Goal: Information Seeking & Learning: Learn about a topic

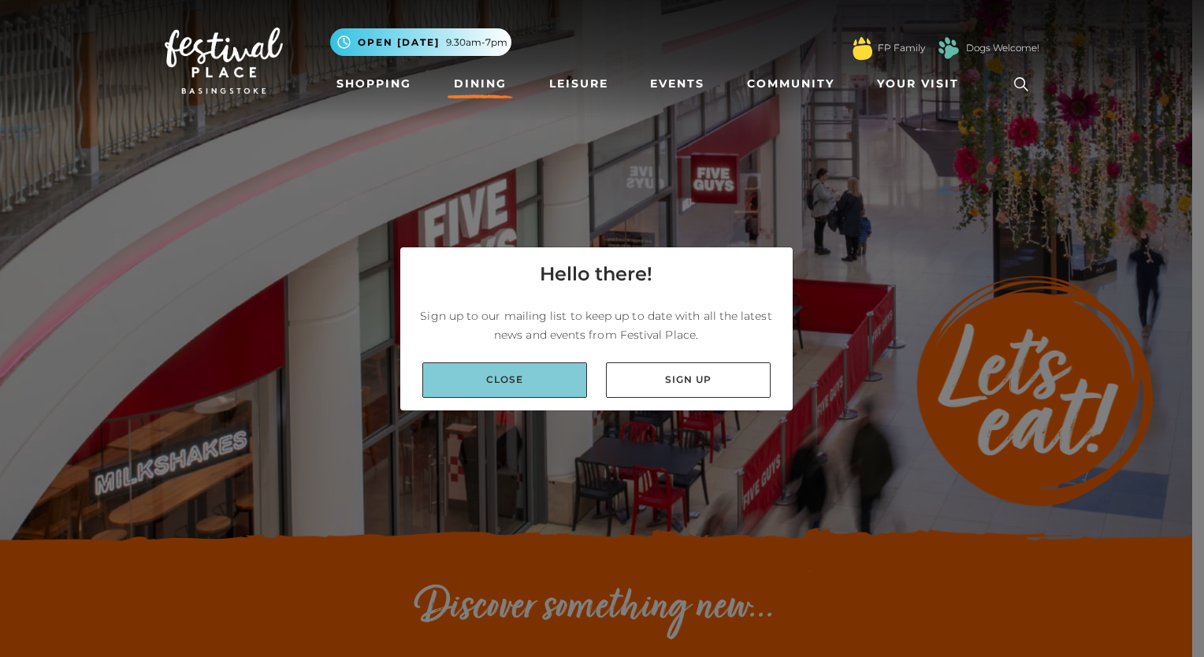
click at [459, 394] on link "Close" at bounding box center [504, 379] width 165 height 35
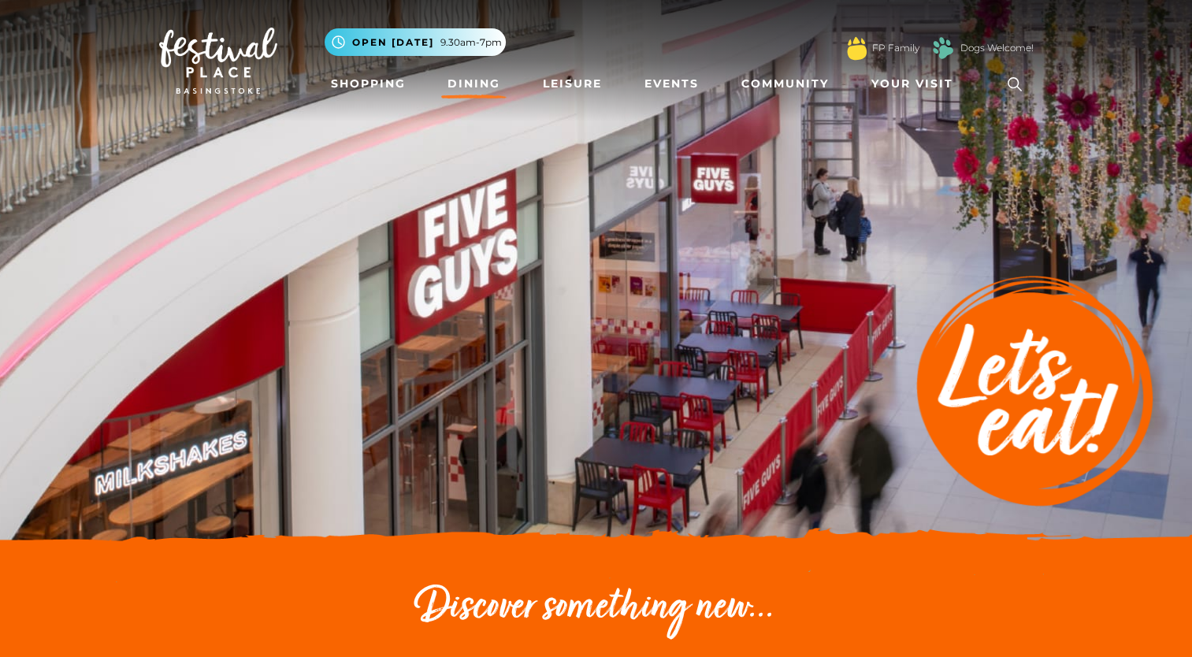
click at [470, 80] on link "Dining" at bounding box center [473, 83] width 65 height 29
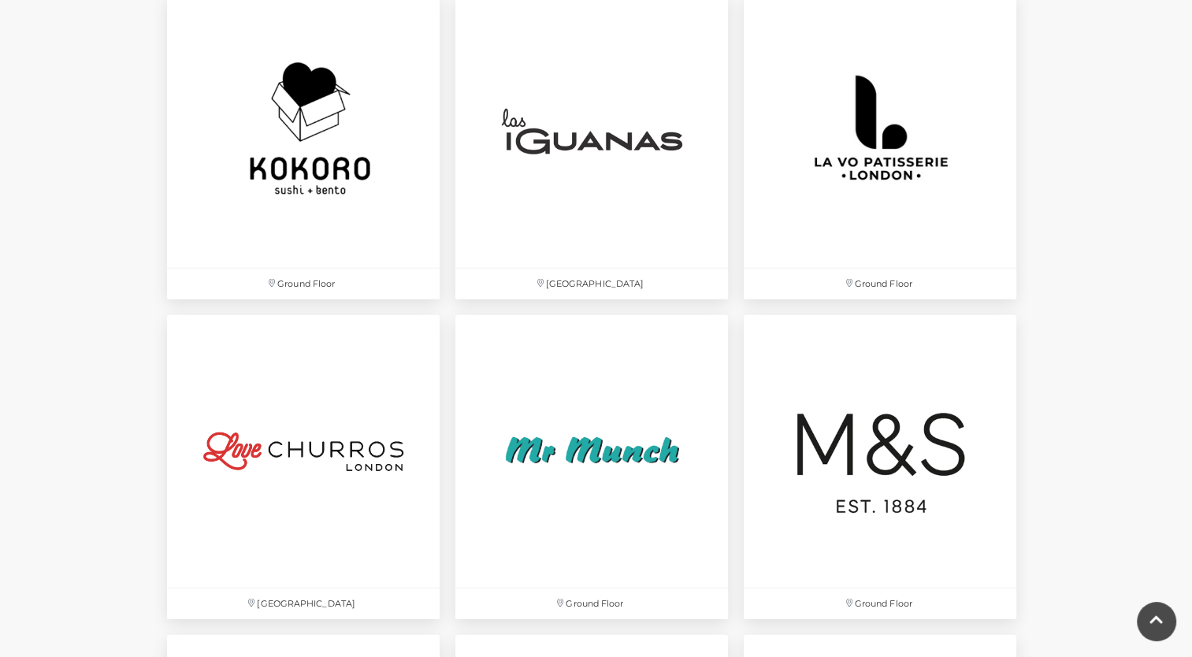
scroll to position [3363, 0]
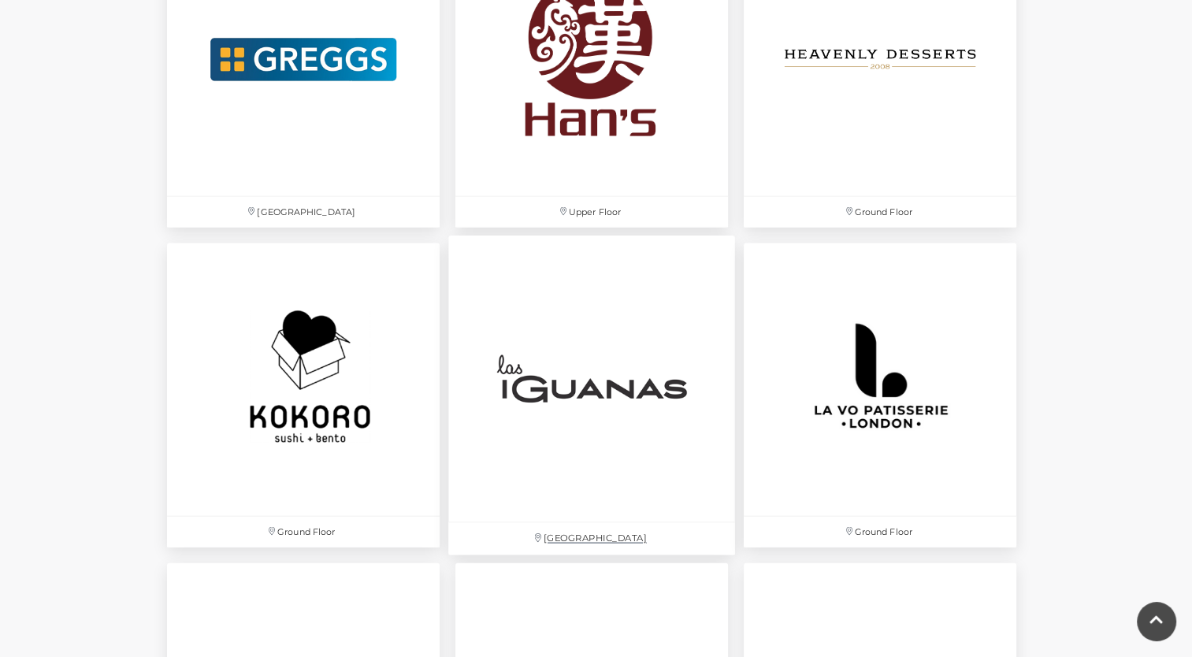
click at [688, 391] on img at bounding box center [591, 379] width 287 height 287
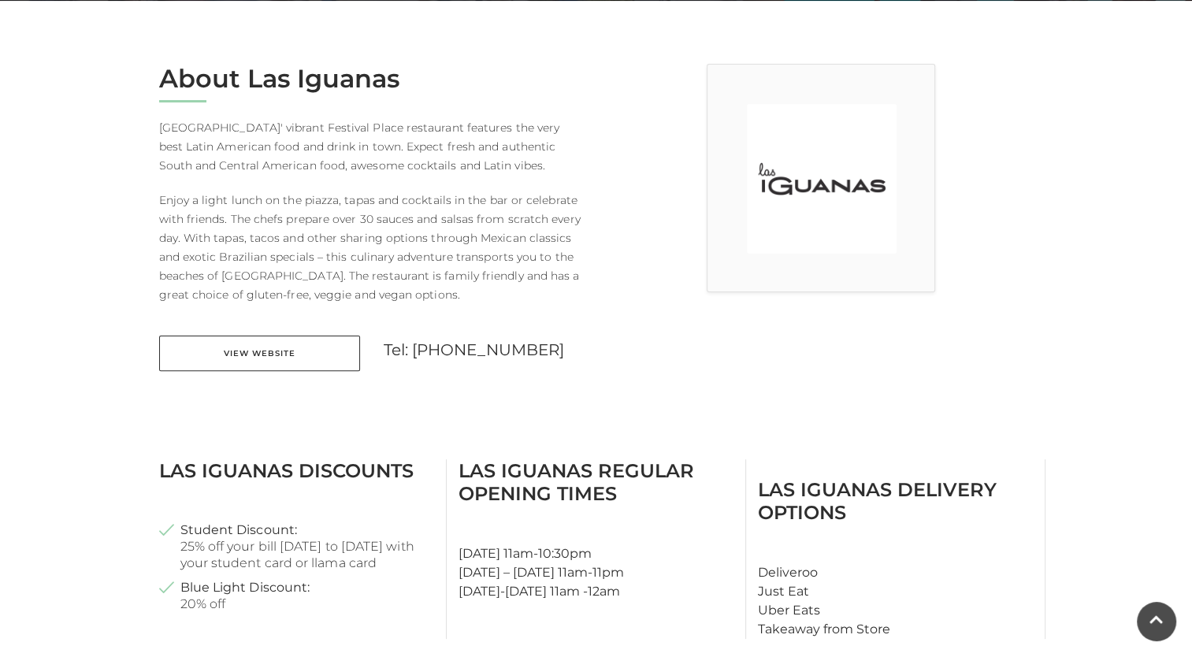
scroll to position [399, 0]
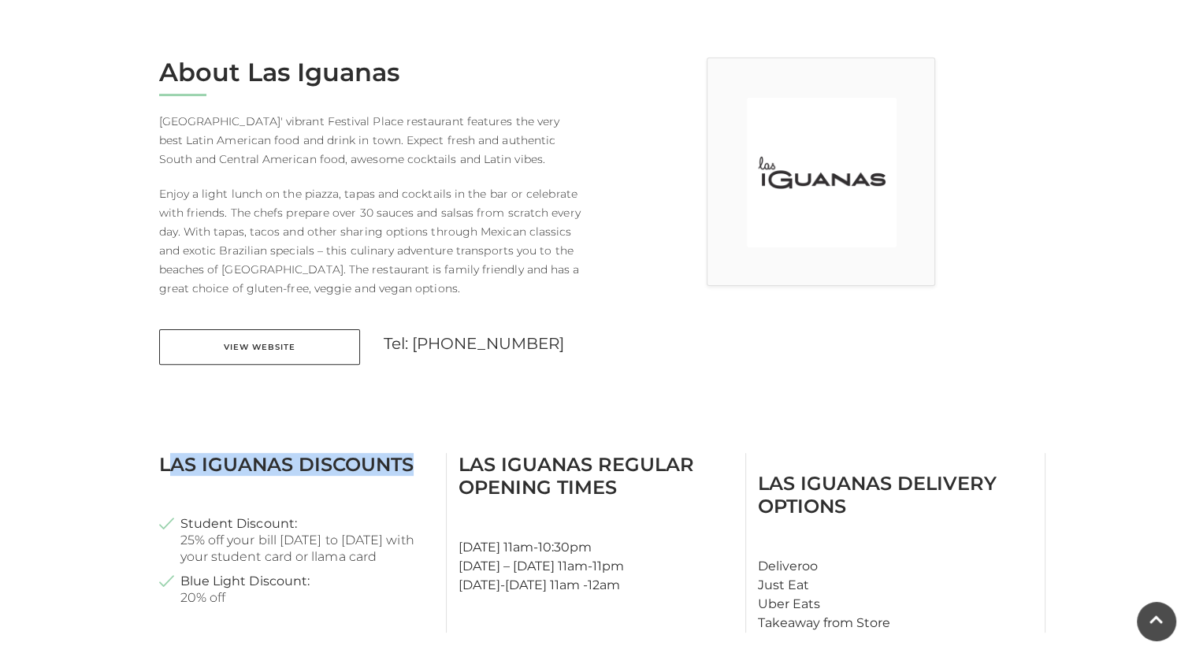
drag, startPoint x: 419, startPoint y: 459, endPoint x: 169, endPoint y: 470, distance: 250.0
click at [169, 470] on h3 "Las Iguanas Discounts" at bounding box center [296, 464] width 275 height 23
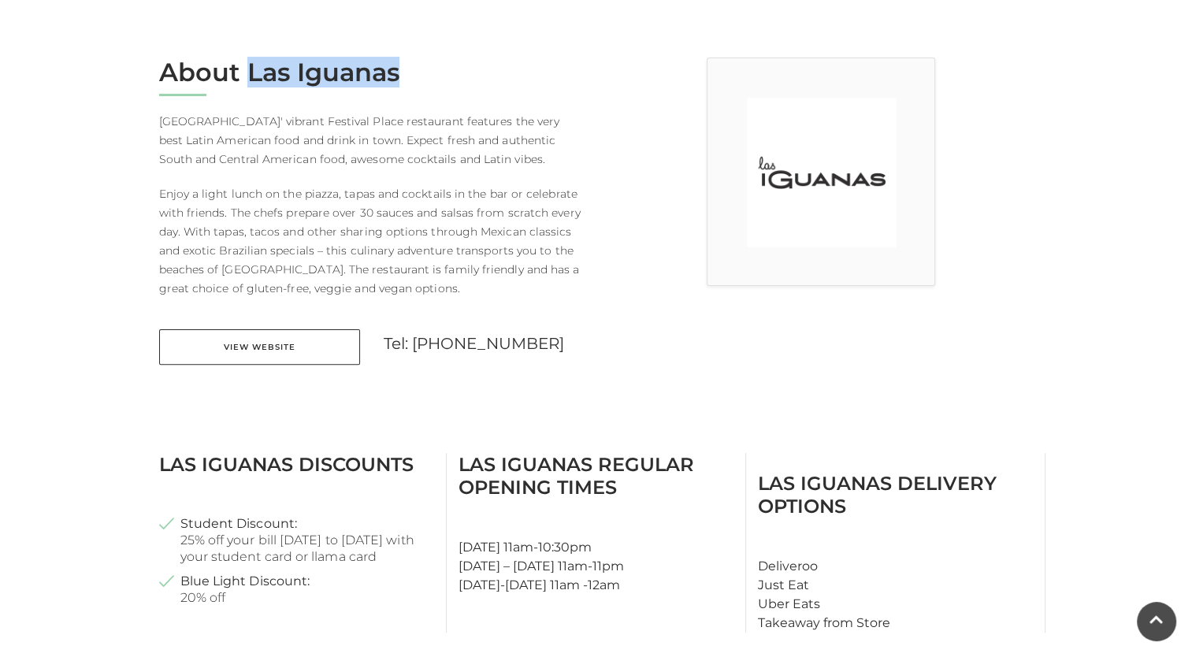
drag, startPoint x: 423, startPoint y: 72, endPoint x: 244, endPoint y: 77, distance: 178.9
click at [244, 77] on h2 "About Las Iguanas" at bounding box center [371, 73] width 425 height 30
copy h2 "Las Iguanas"
click at [244, 77] on h2 "About Las Iguanas" at bounding box center [371, 73] width 425 height 30
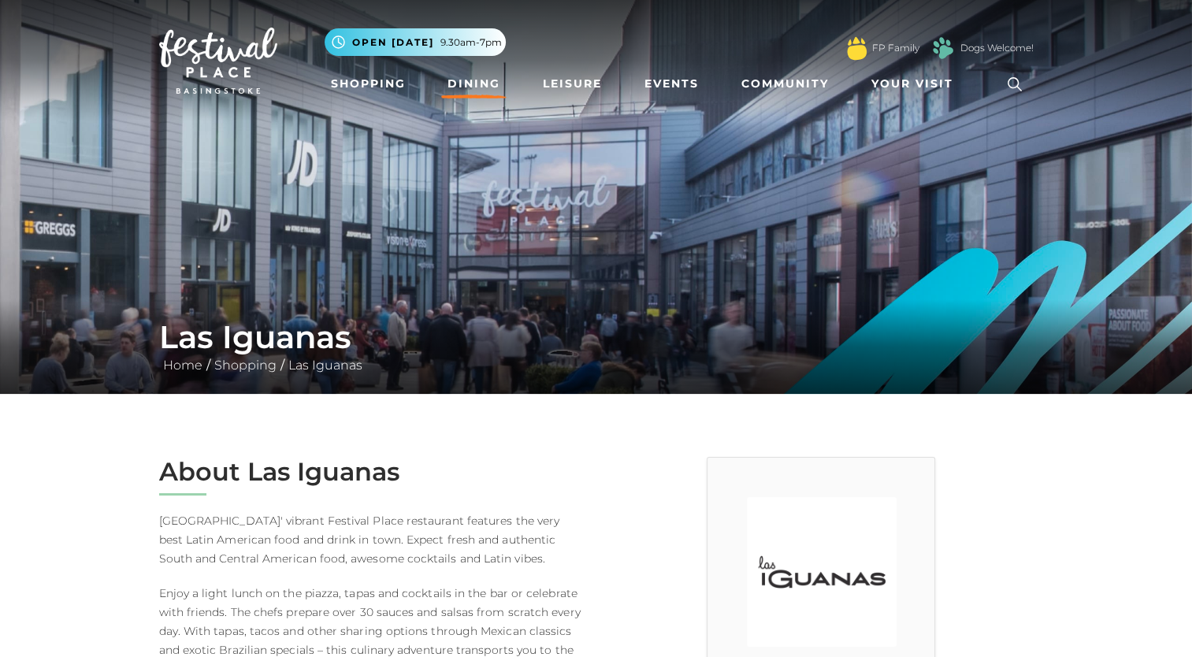
click at [451, 78] on link "Dining" at bounding box center [473, 83] width 65 height 29
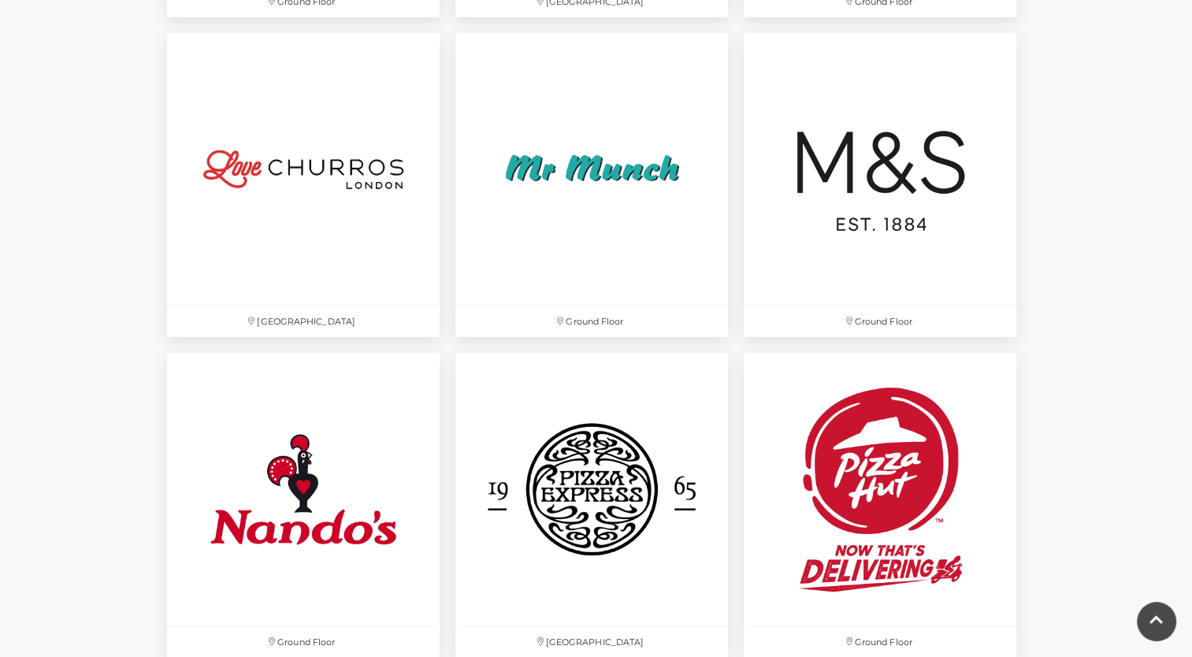
scroll to position [3970, 0]
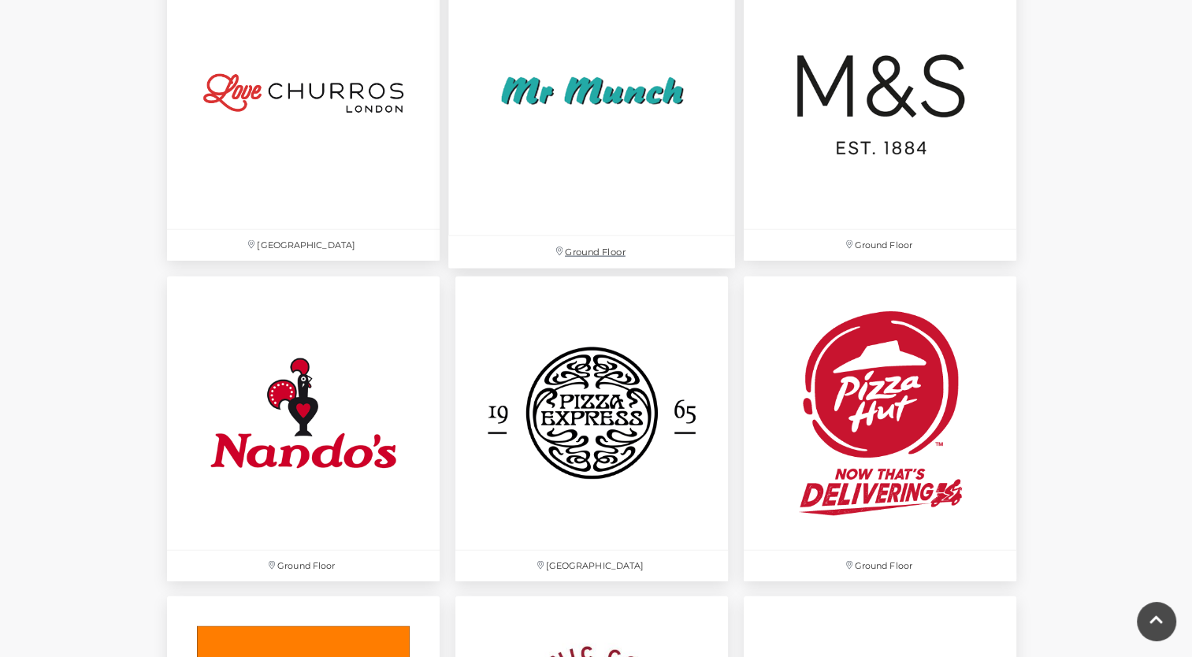
click at [687, 124] on img at bounding box center [591, 92] width 287 height 287
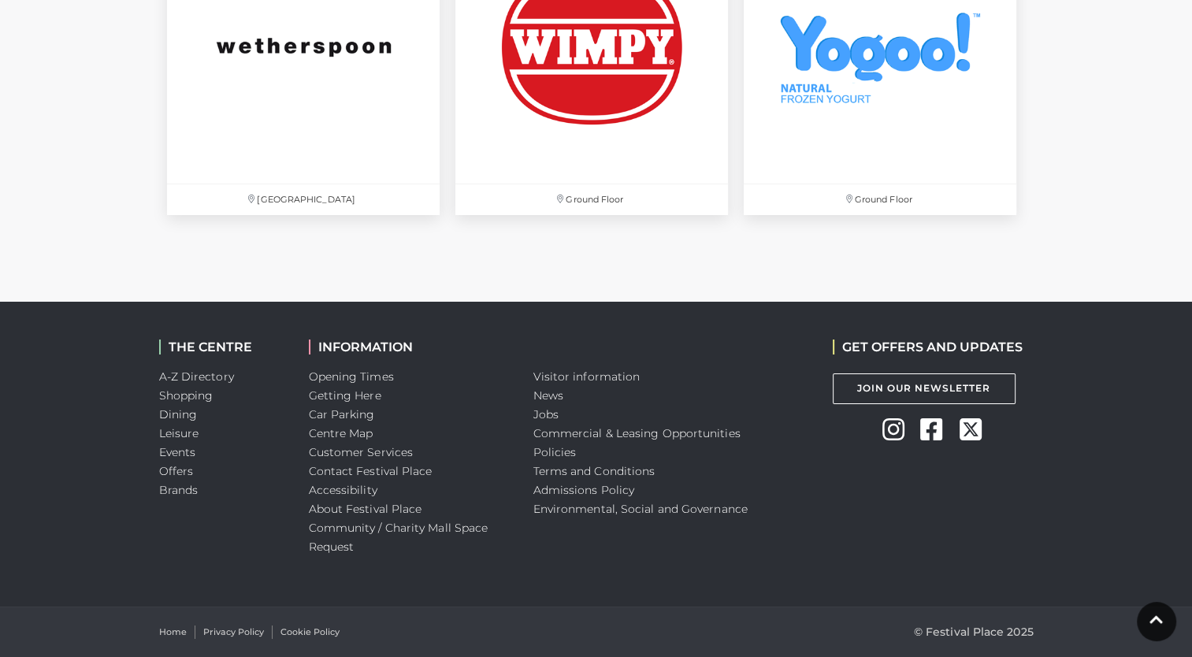
scroll to position [0, 0]
